Goal: Information Seeking & Learning: Learn about a topic

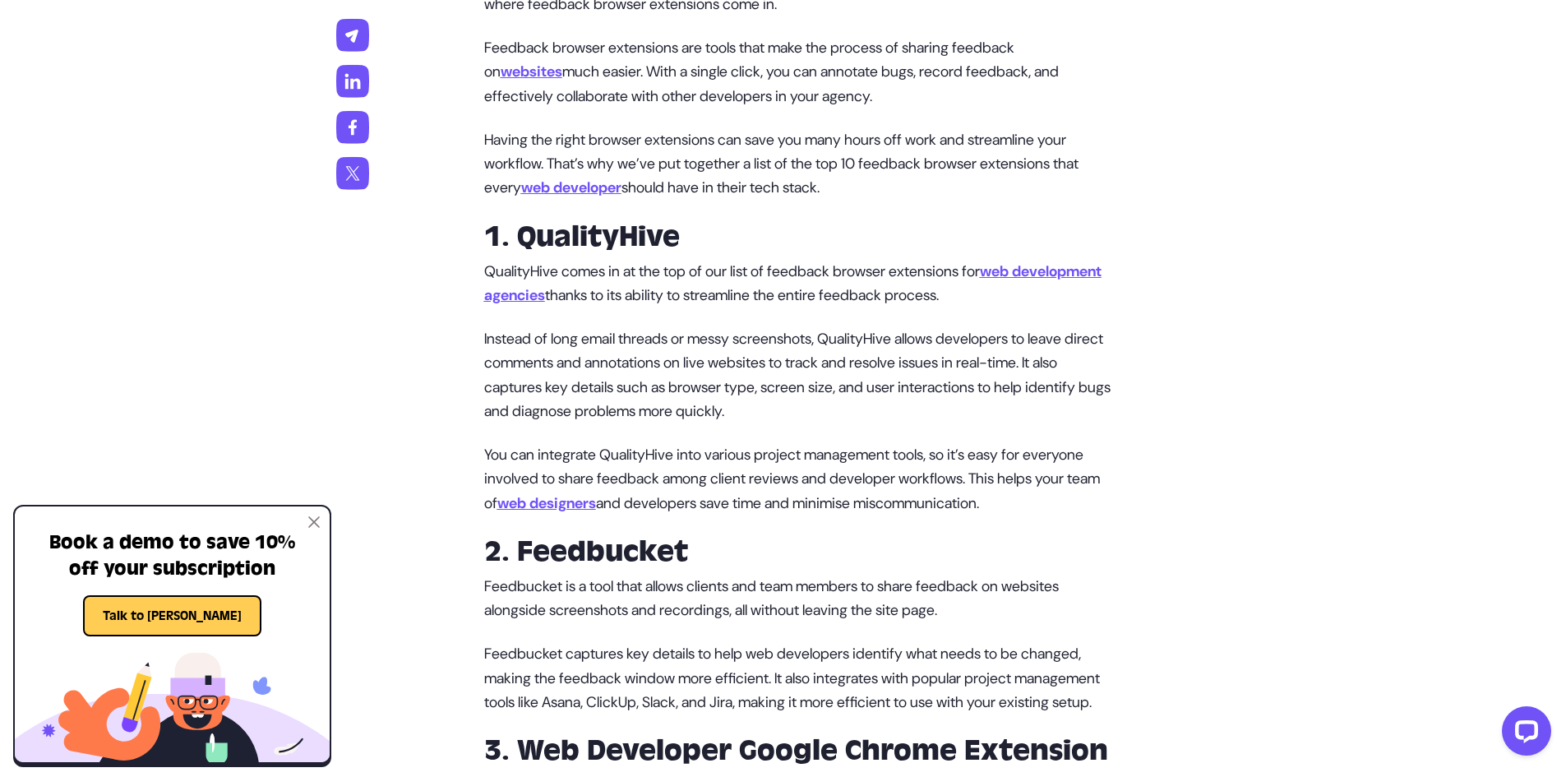
scroll to position [1096, 0]
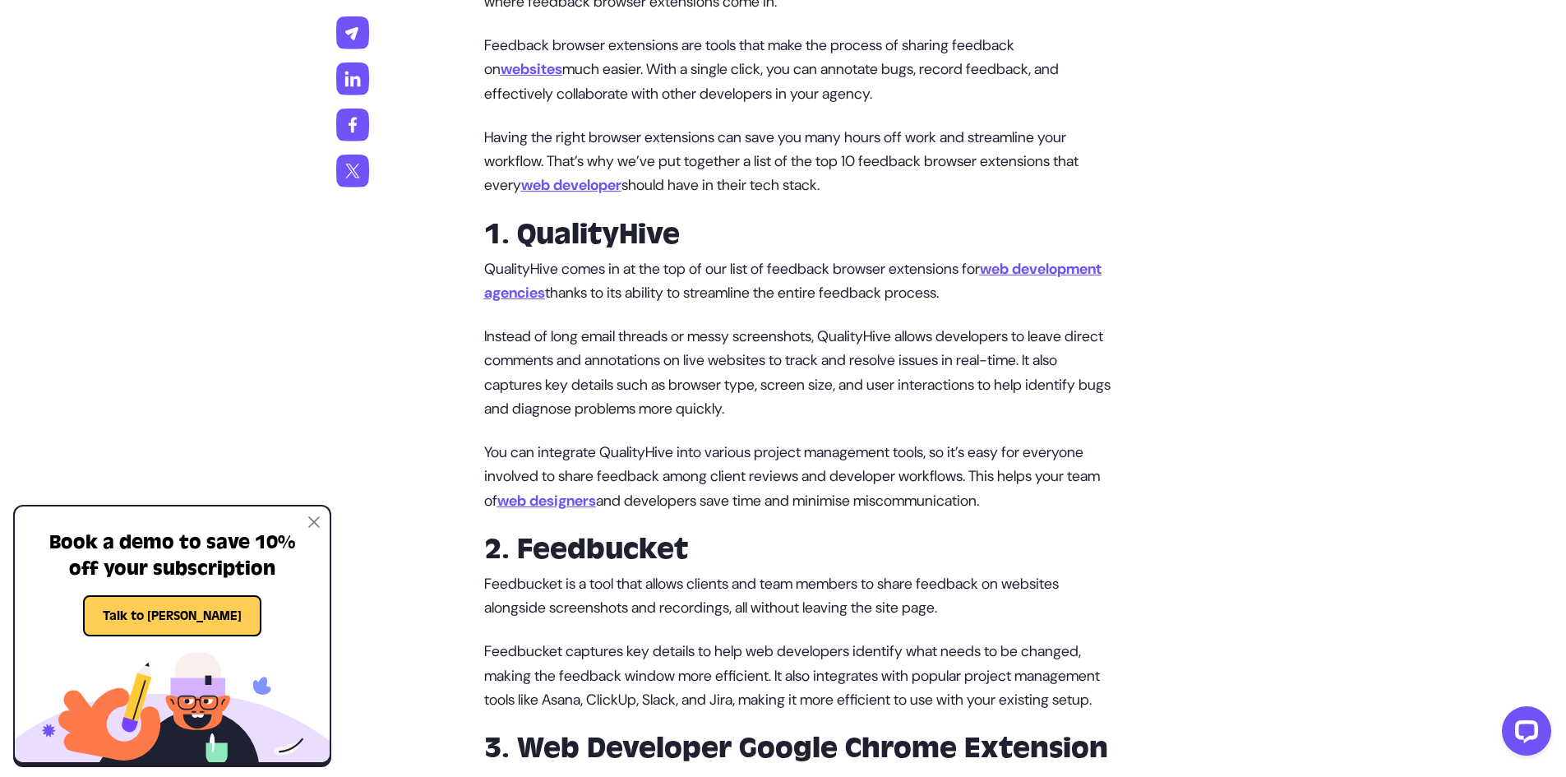
click at [565, 236] on strong "1. QualityHive" at bounding box center [582, 234] width 196 height 36
copy strong "QualityHive"
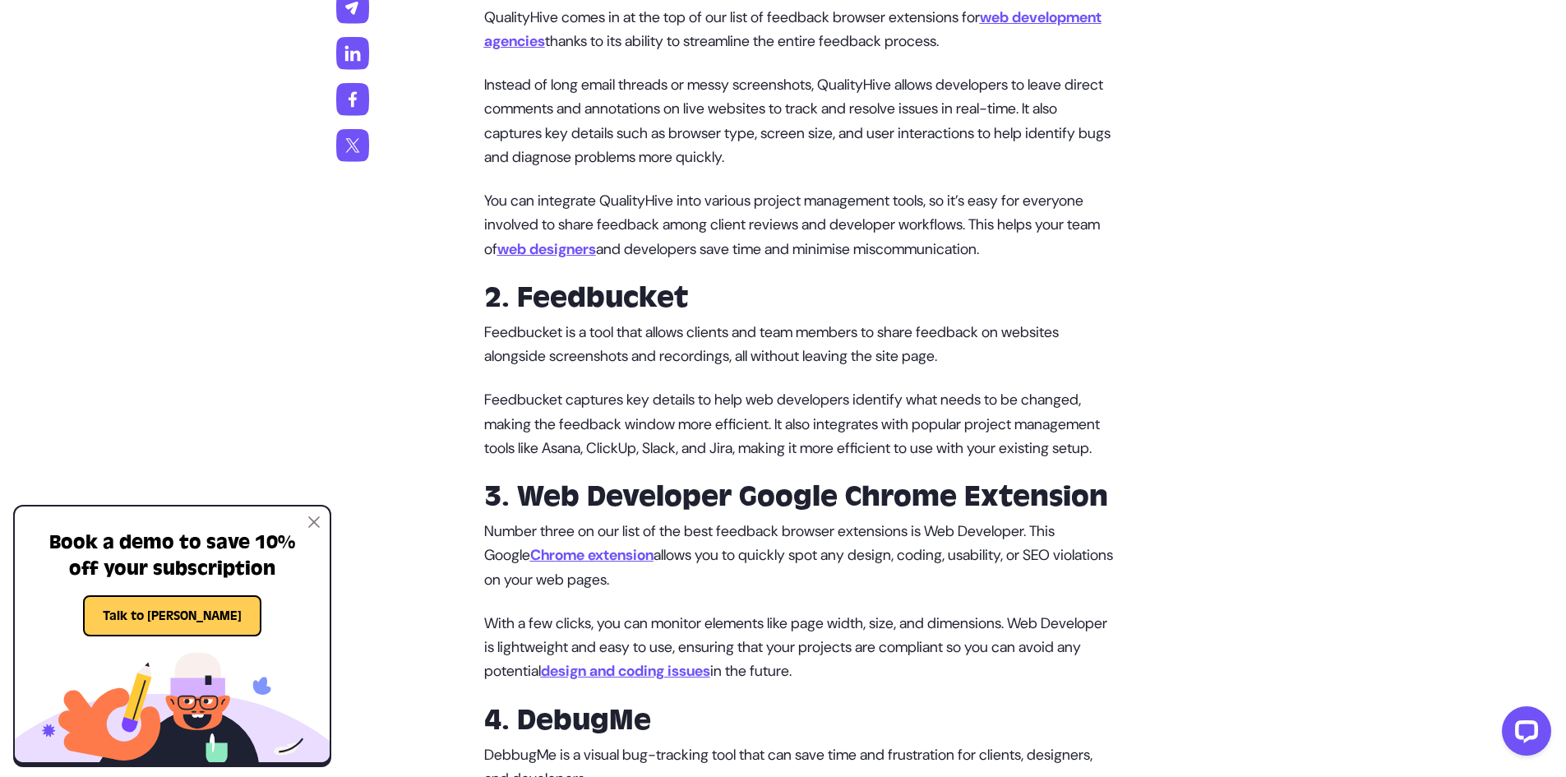
scroll to position [1349, 0]
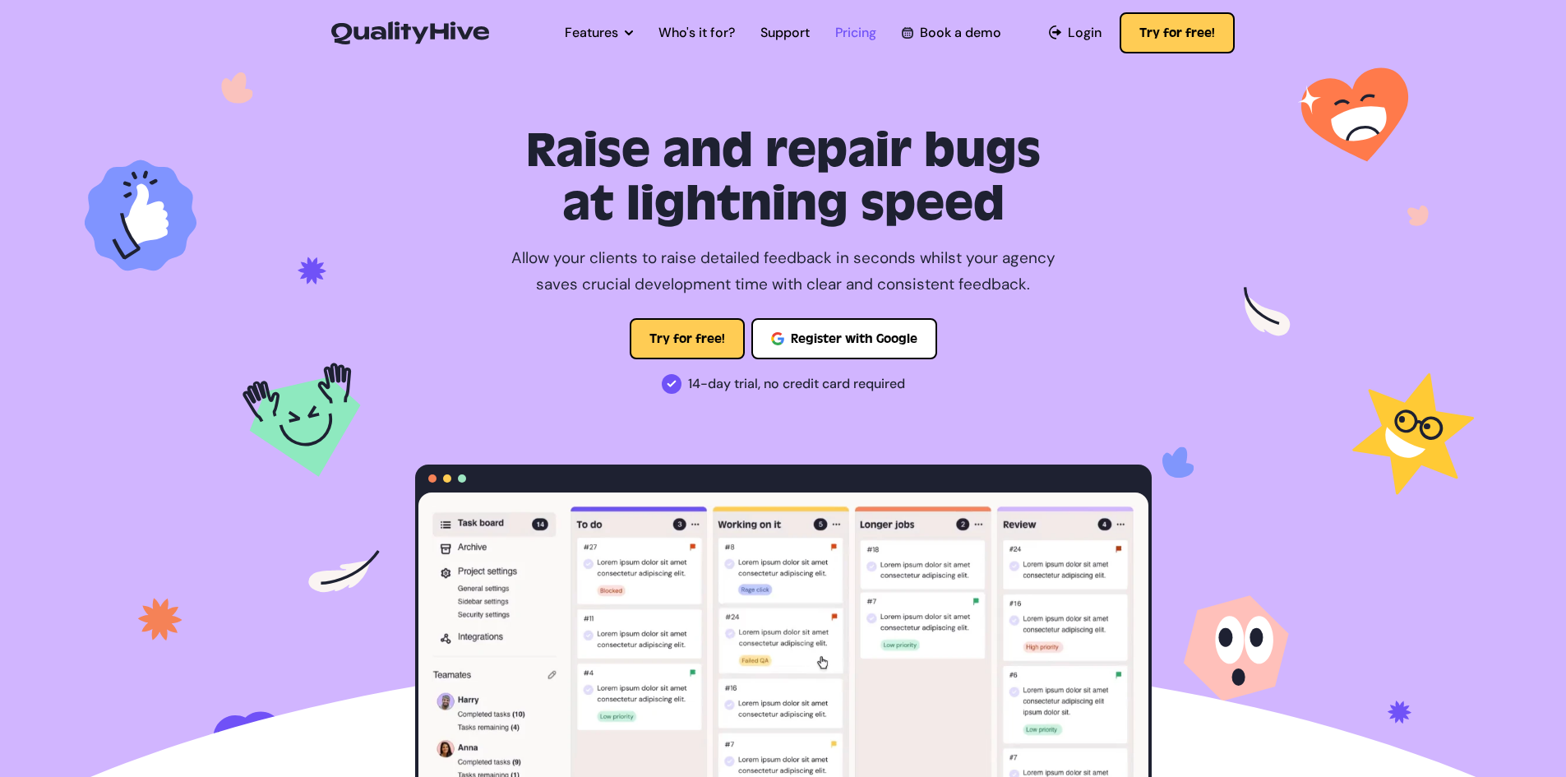
click at [865, 23] on link "Pricing" at bounding box center [855, 33] width 41 height 20
